Goal: Information Seeking & Learning: Learn about a topic

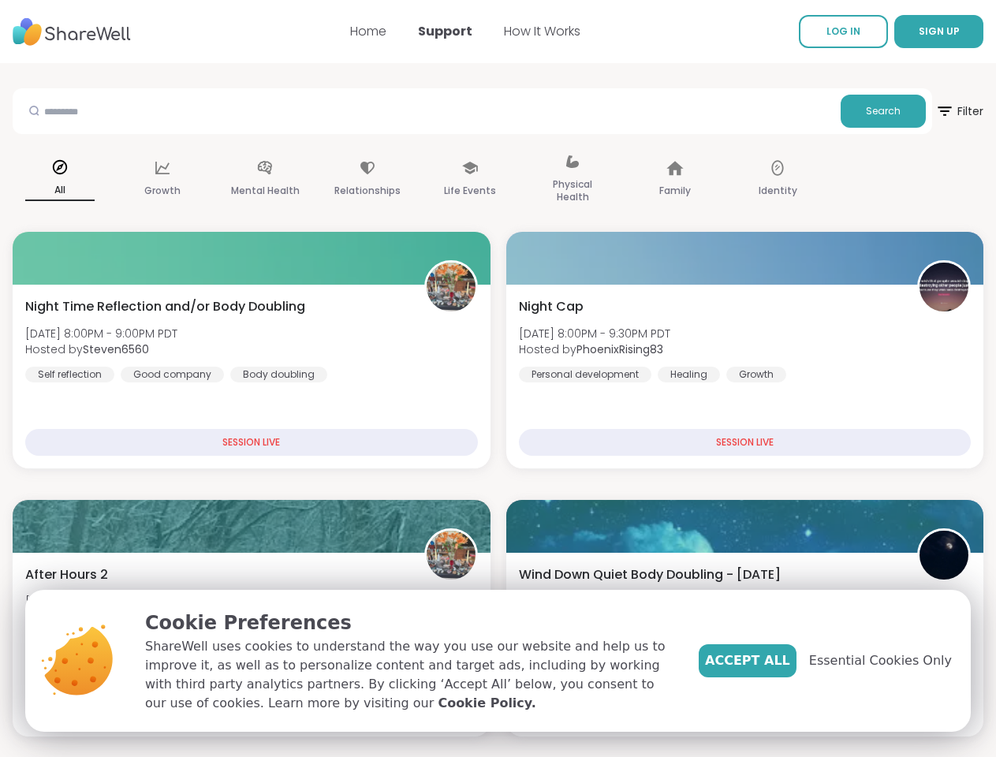
click at [918, 32] on span "SIGN UP" at bounding box center [938, 30] width 41 height 13
click at [935, 111] on span "Filter" at bounding box center [959, 111] width 48 height 38
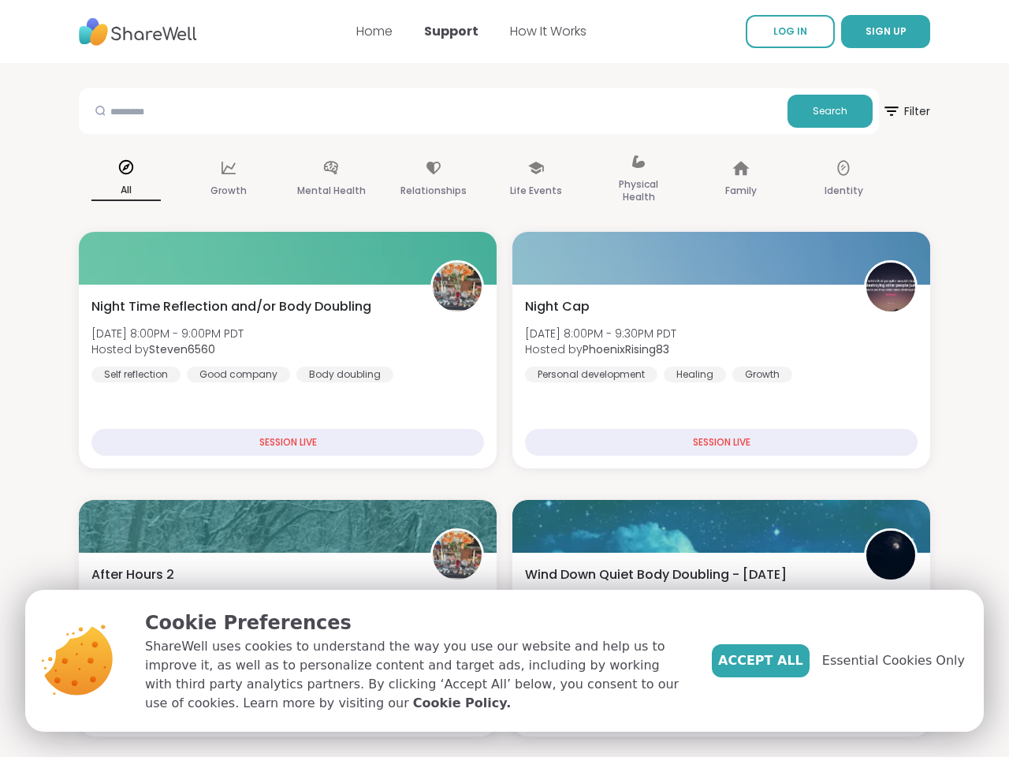
click at [126, 180] on div "All" at bounding box center [126, 179] width 95 height 79
click at [229, 180] on div "Growth" at bounding box center [228, 179] width 95 height 79
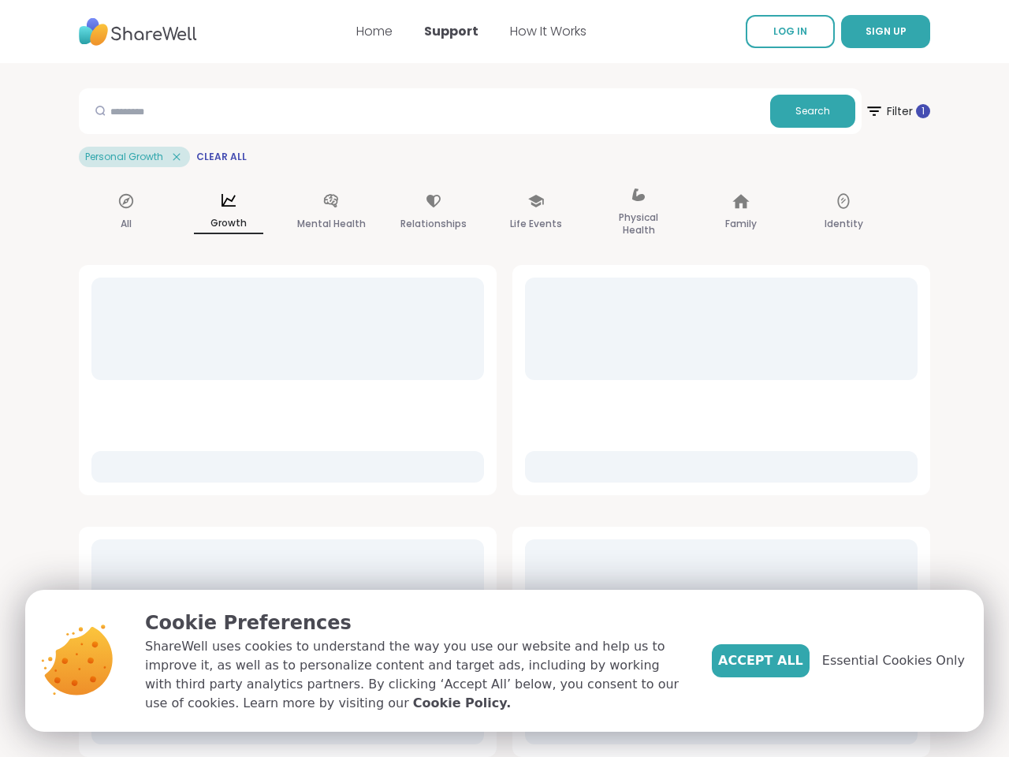
click at [331, 180] on div "Mental Health" at bounding box center [331, 212] width 95 height 79
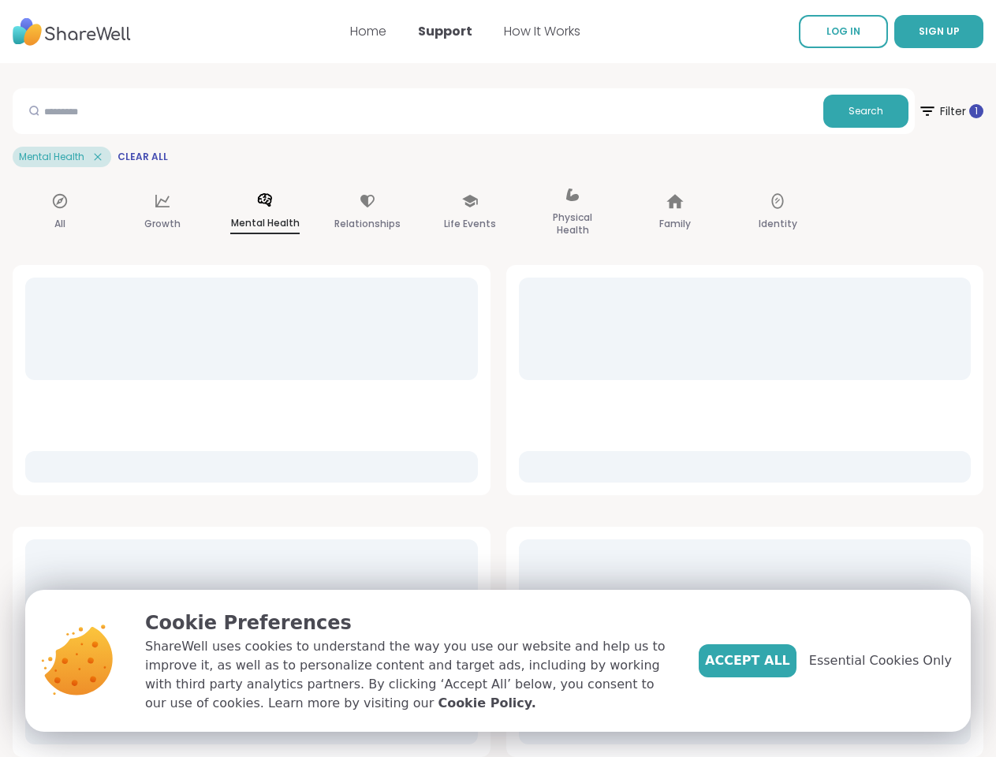
click at [415, 180] on div "Relationships" at bounding box center [367, 212] width 95 height 79
click at [517, 180] on div "Life Events" at bounding box center [470, 212] width 95 height 79
click at [620, 180] on div "Physical Health" at bounding box center [572, 212] width 95 height 79
